Goal: Transaction & Acquisition: Subscribe to service/newsletter

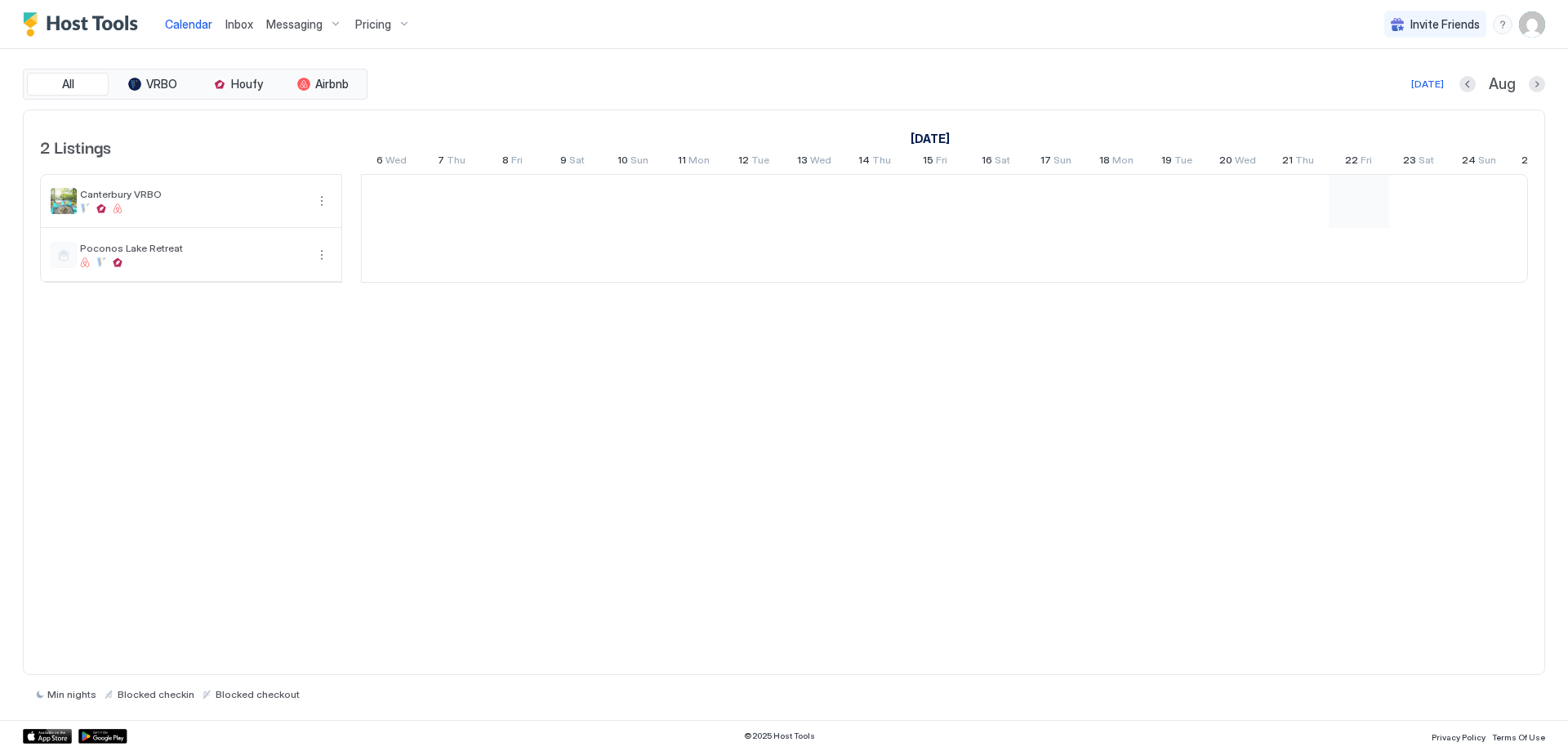
scroll to position [0, 907]
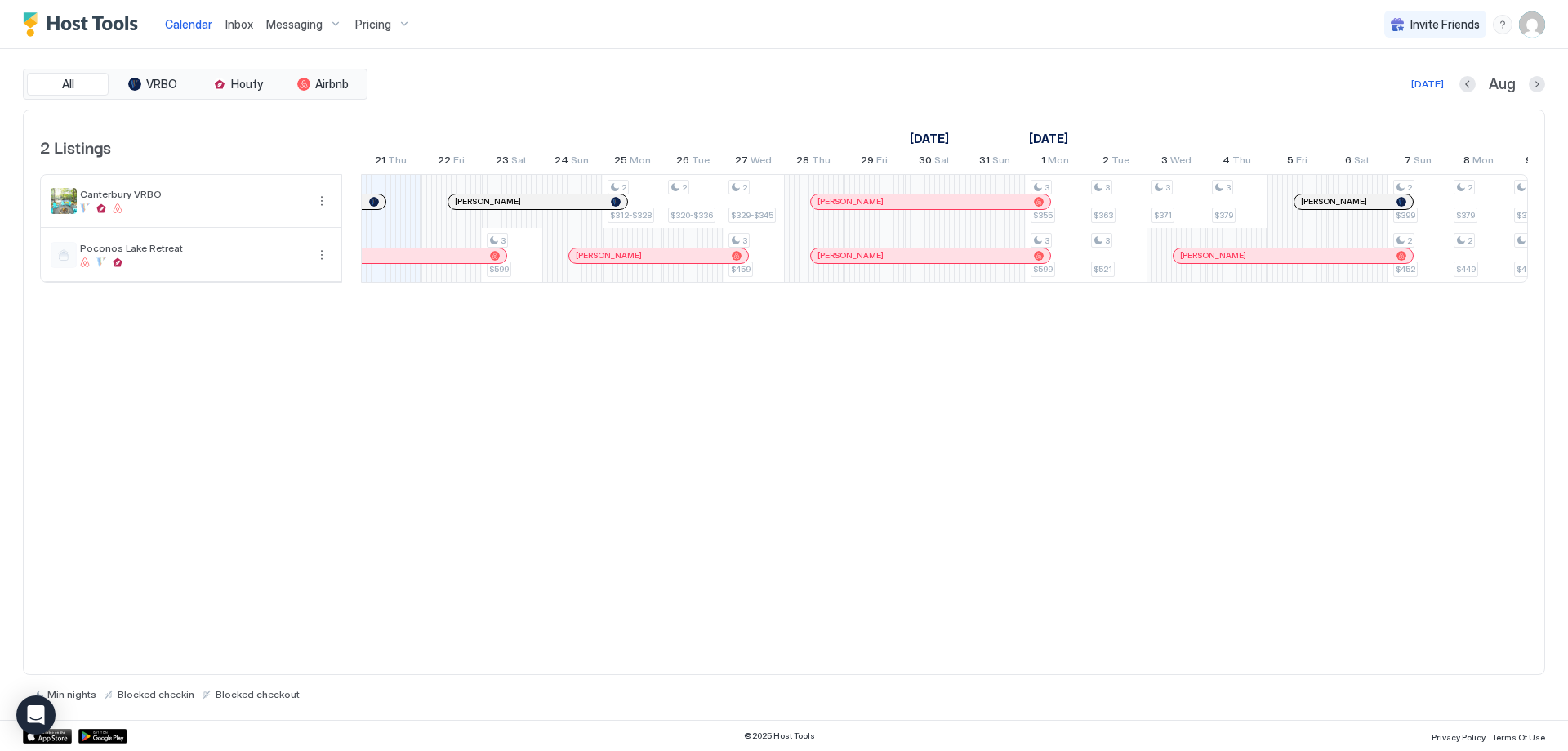
click at [370, 20] on span "Pricing" at bounding box center [373, 25] width 36 height 15
click at [355, 197] on span "Poconos Lake Retreat" at bounding box center [376, 197] width 116 height 12
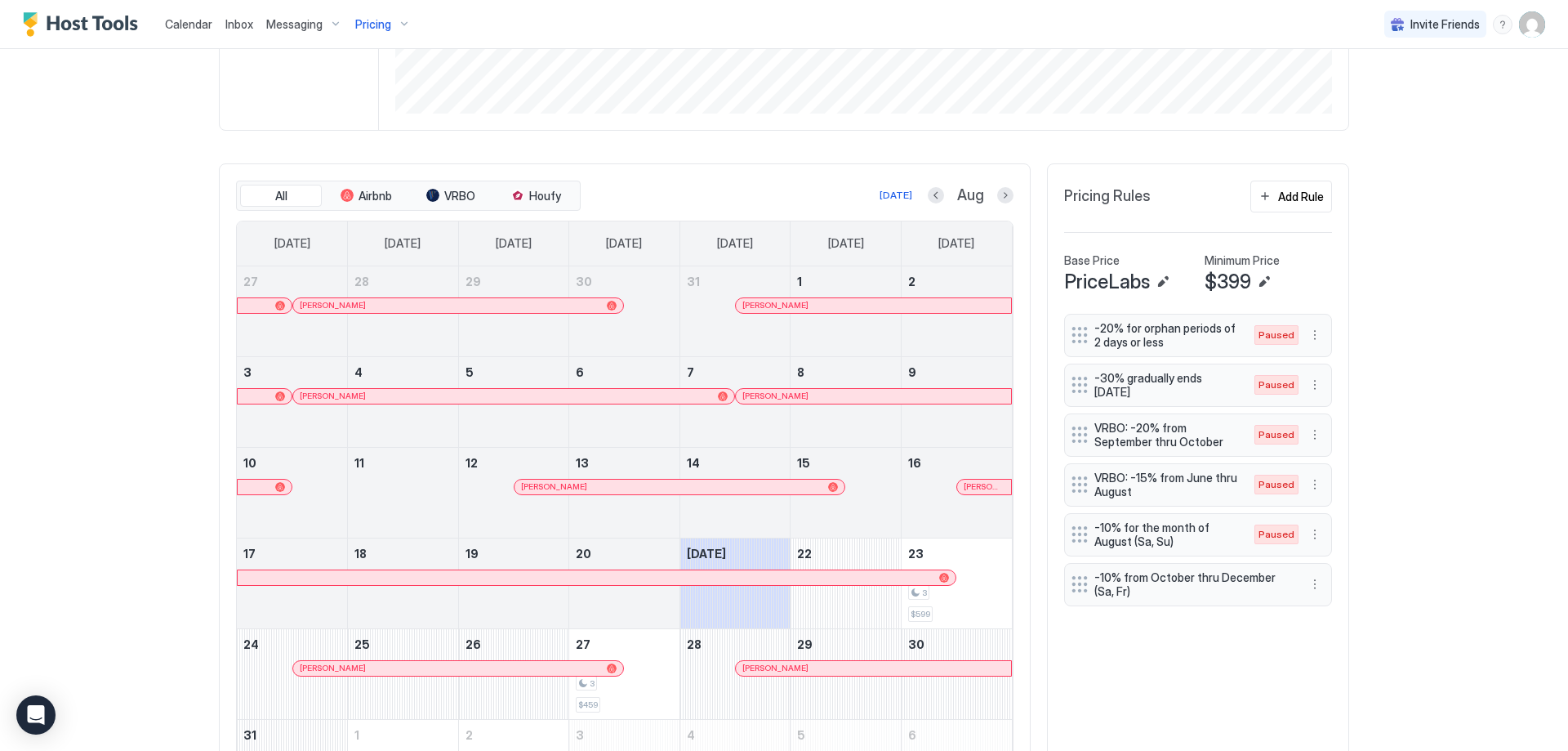
scroll to position [438, 0]
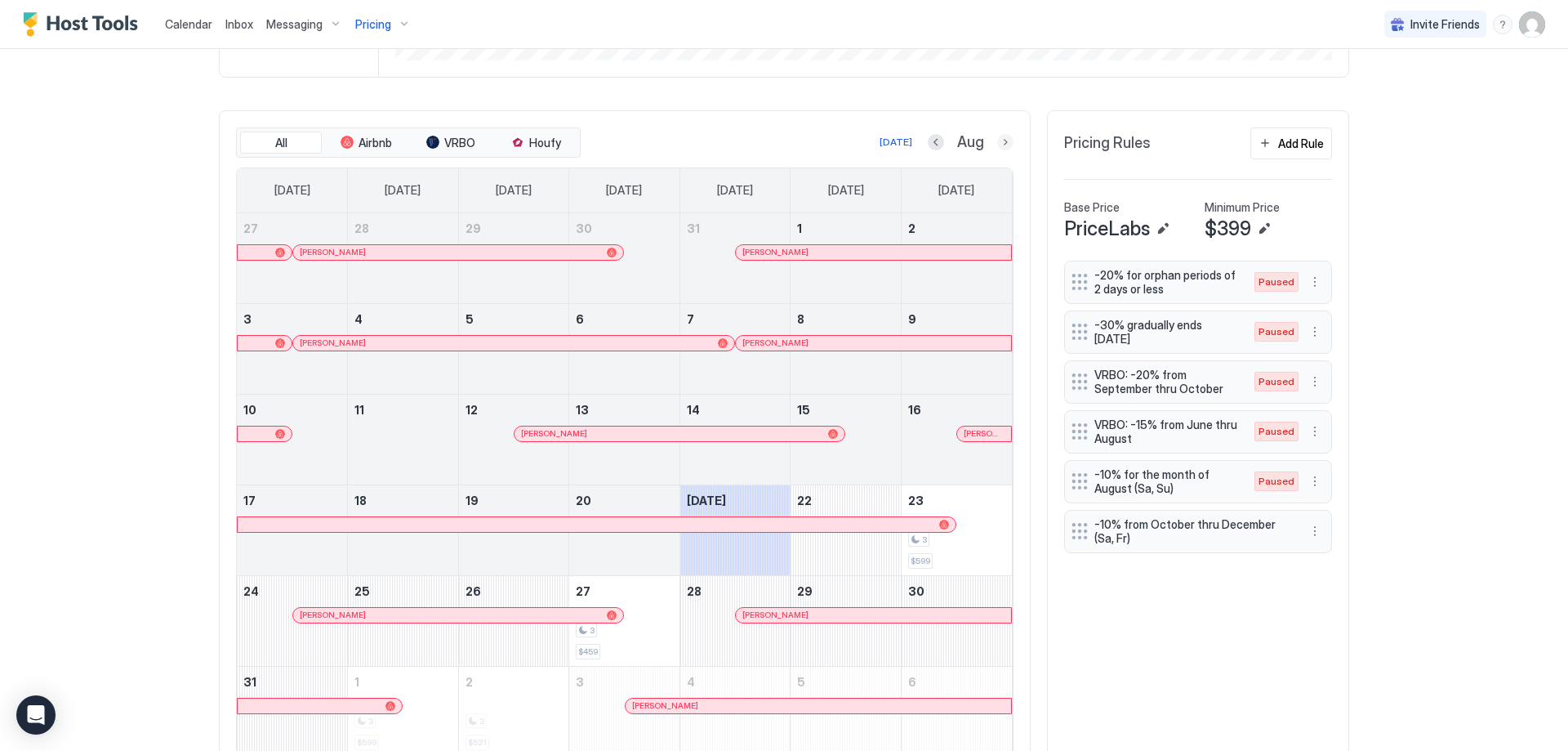
click at [1006, 142] on button "Next month" at bounding box center [1005, 142] width 17 height 17
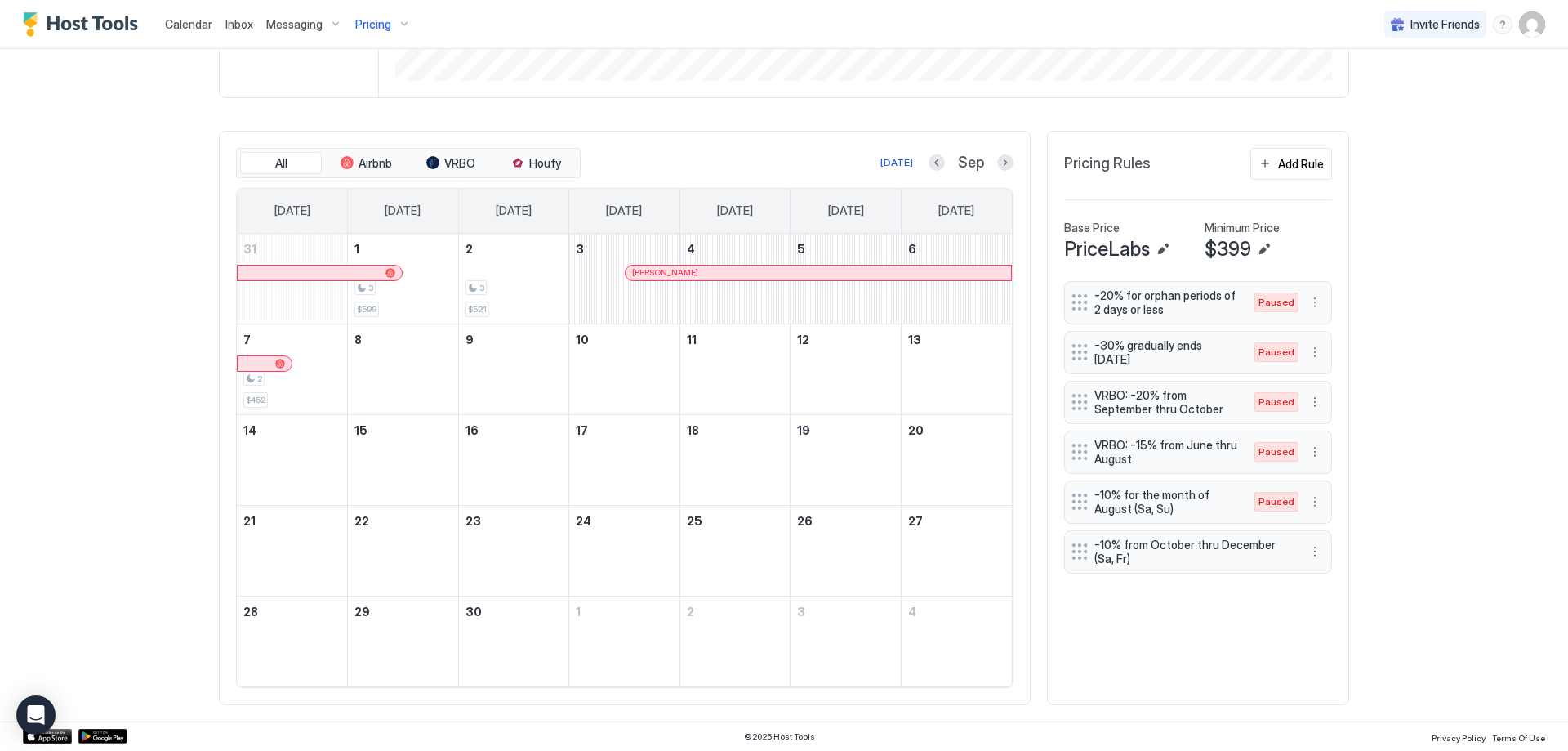
scroll to position [319, 0]
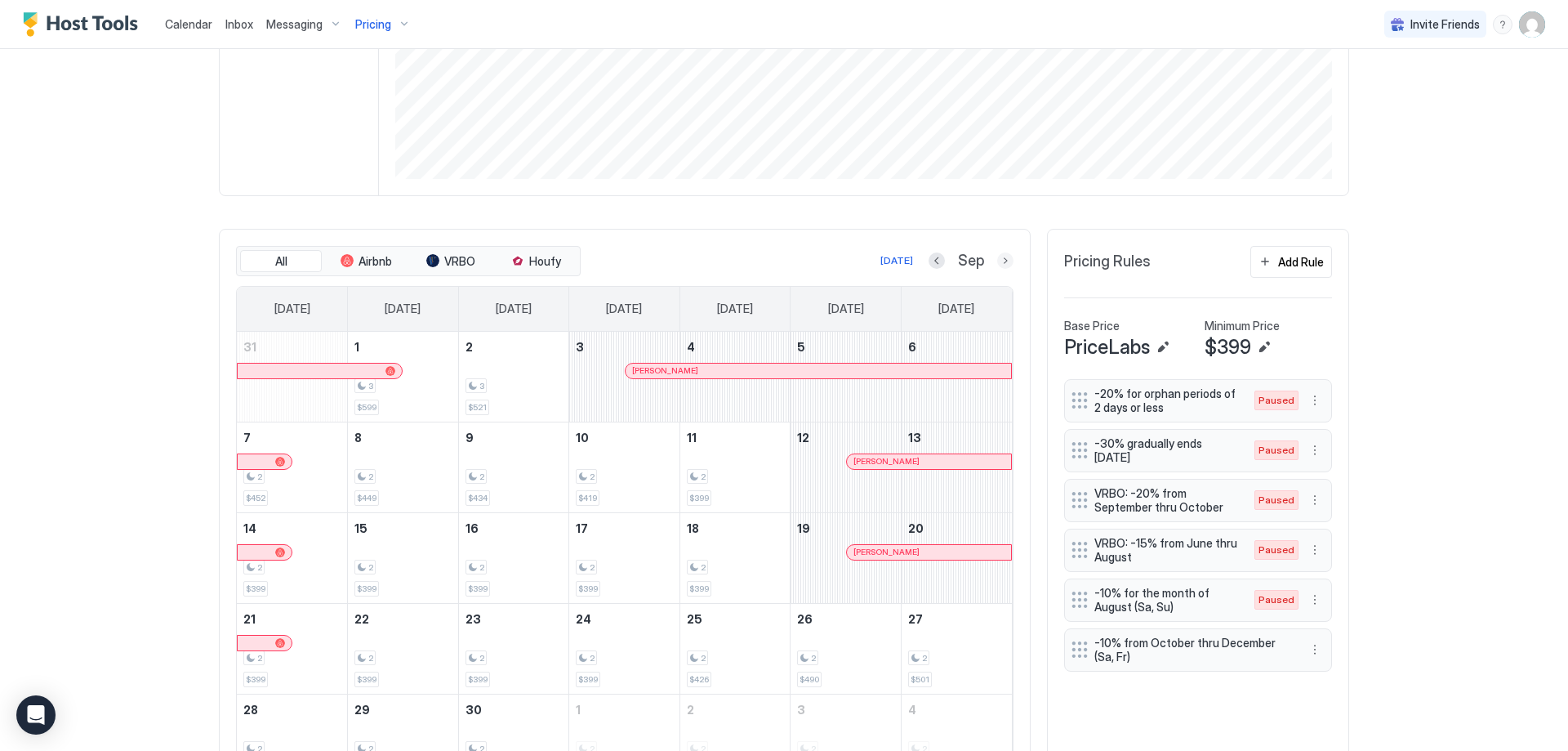
click at [1006, 256] on button "Next month" at bounding box center [1005, 261] width 17 height 17
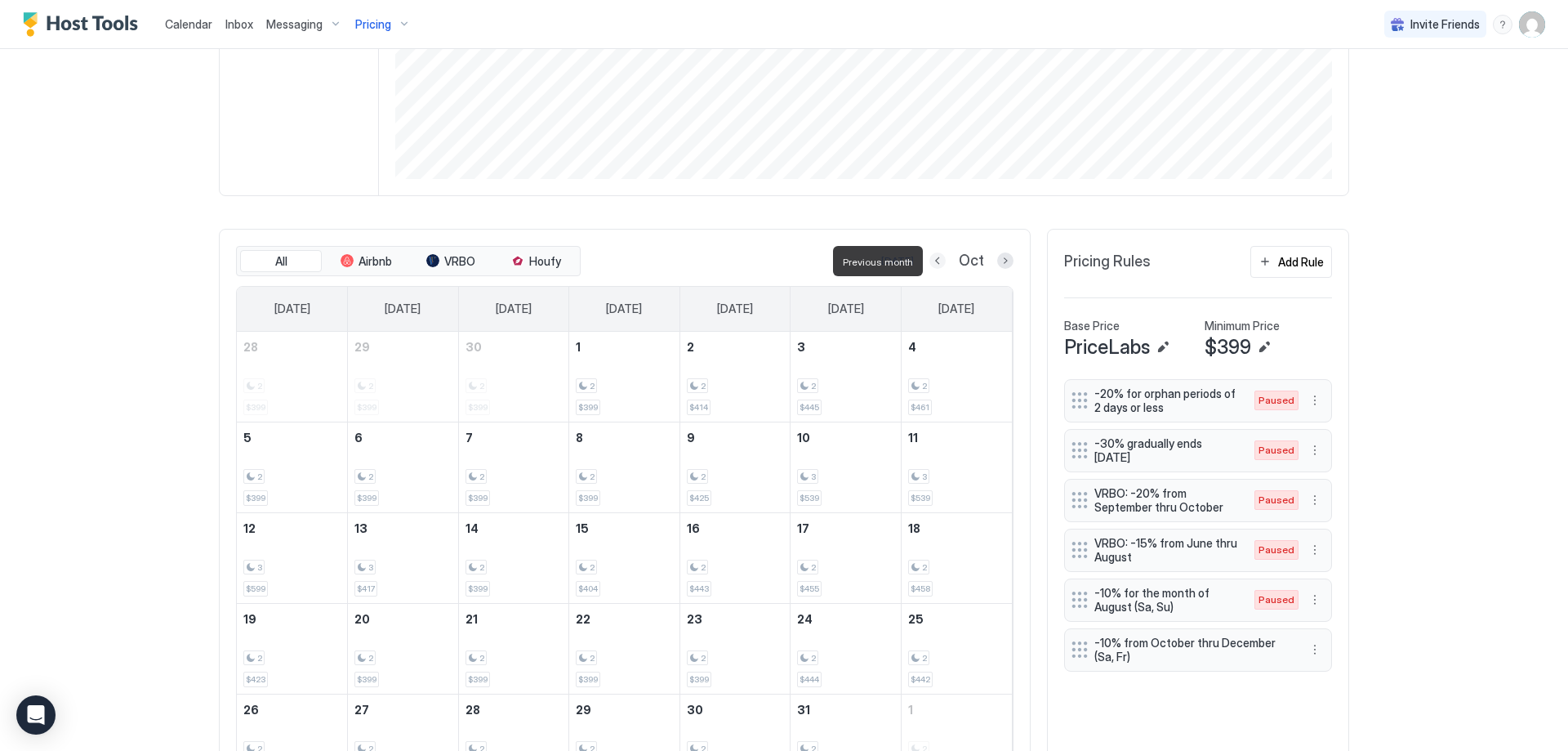
click at [936, 257] on button "Previous month" at bounding box center [937, 261] width 17 height 17
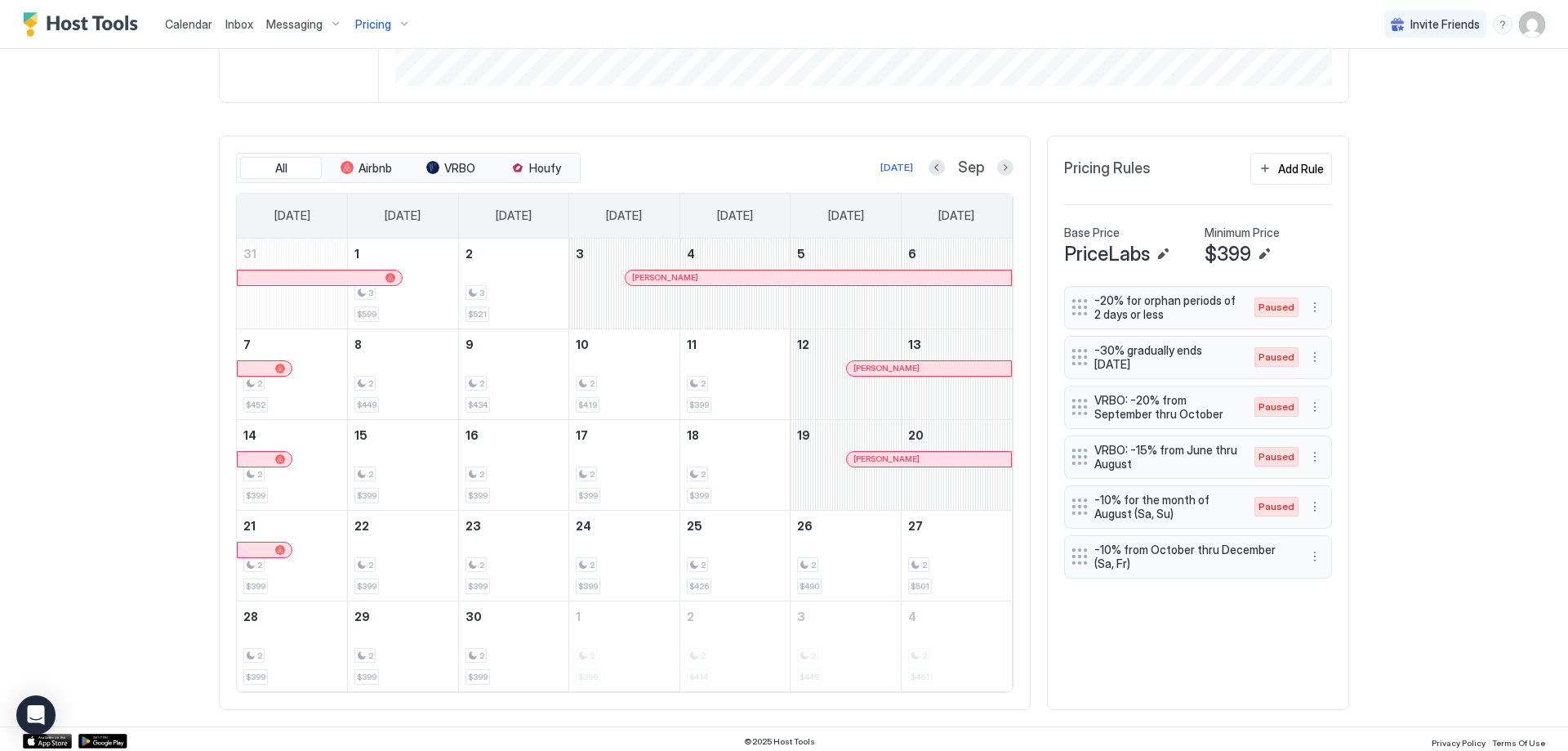
scroll to position [417, 0]
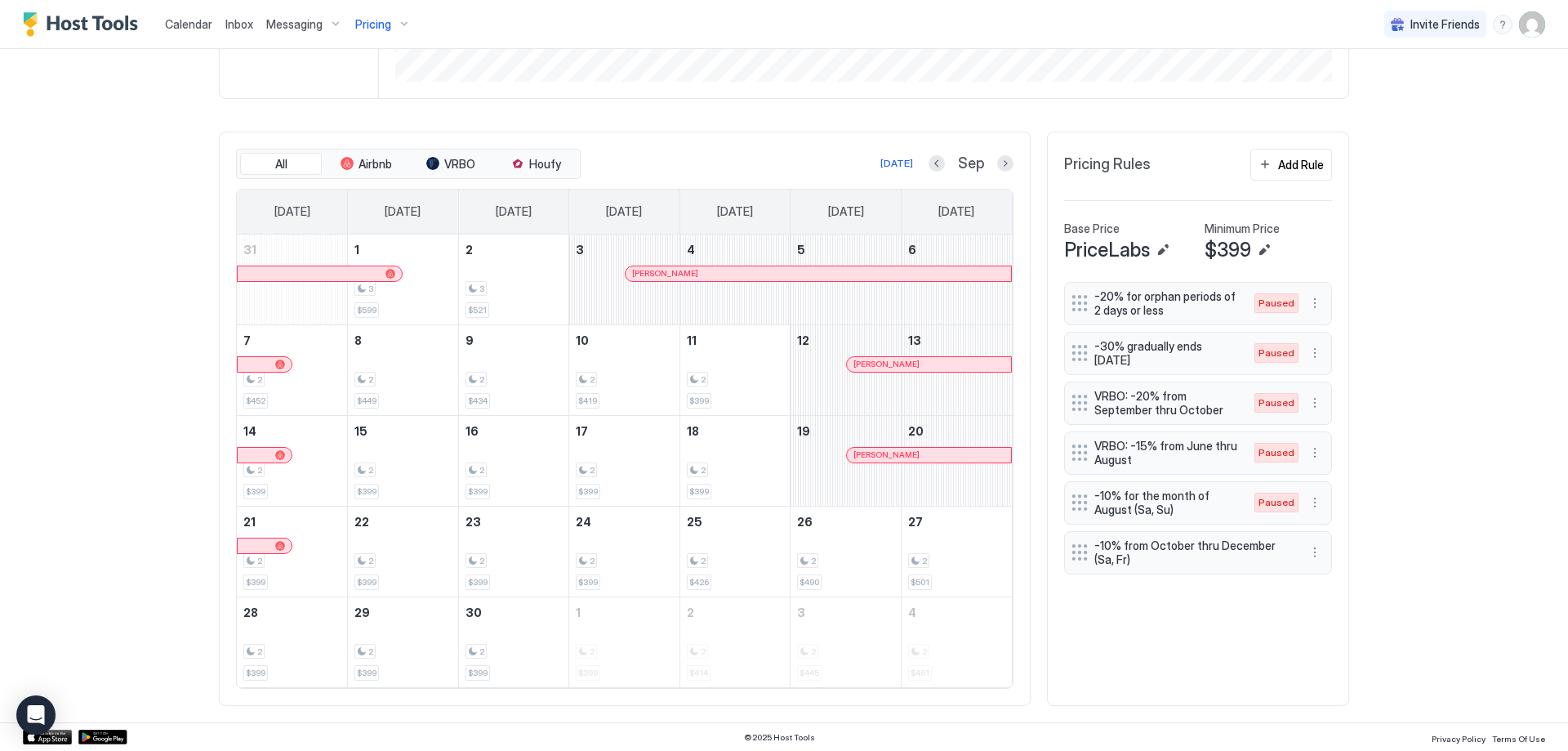
click at [691, 273] on div at bounding box center [691, 274] width 13 height 13
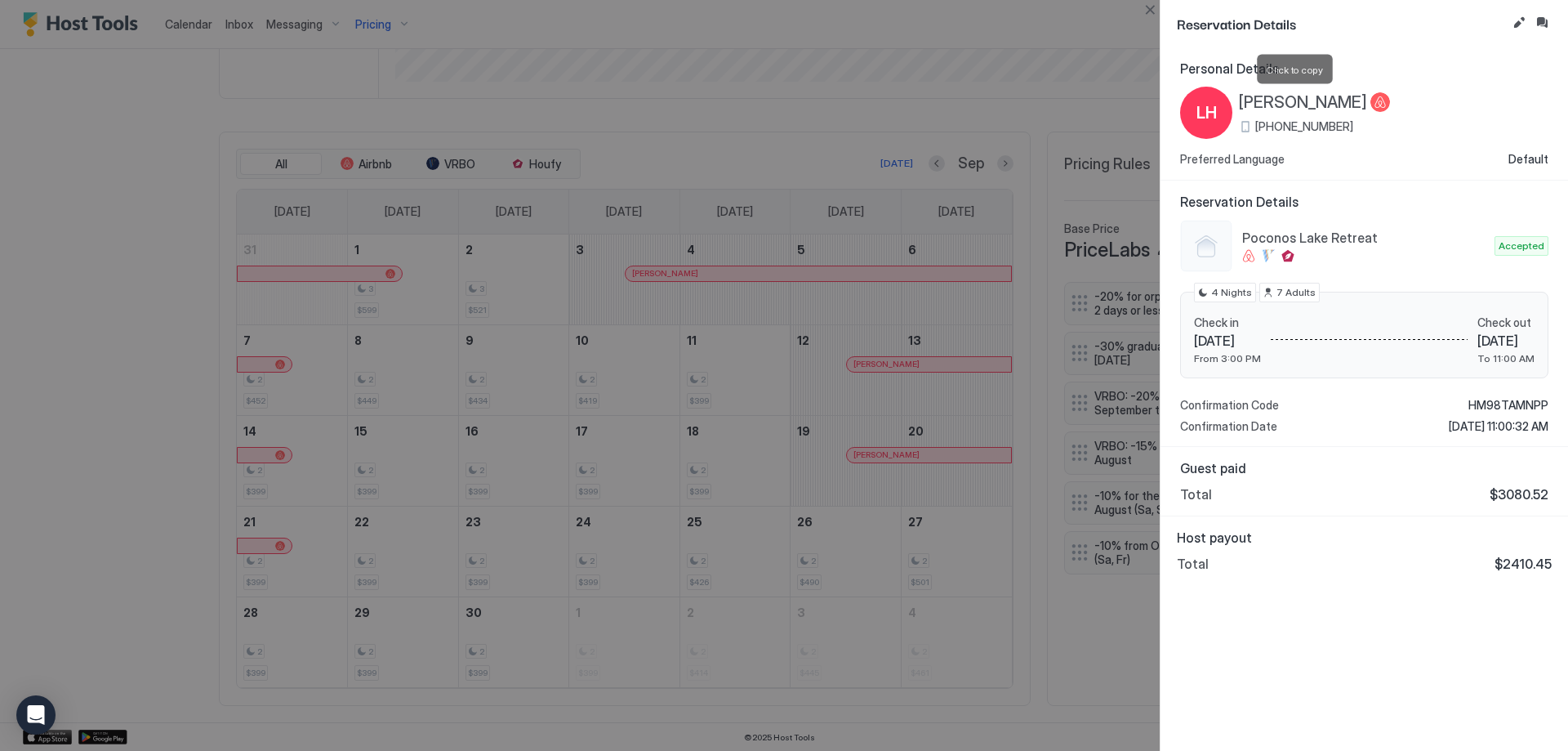
click at [1315, 103] on span "[PERSON_NAME]" at bounding box center [1303, 103] width 128 height 21
